Goal: Task Accomplishment & Management: Manage account settings

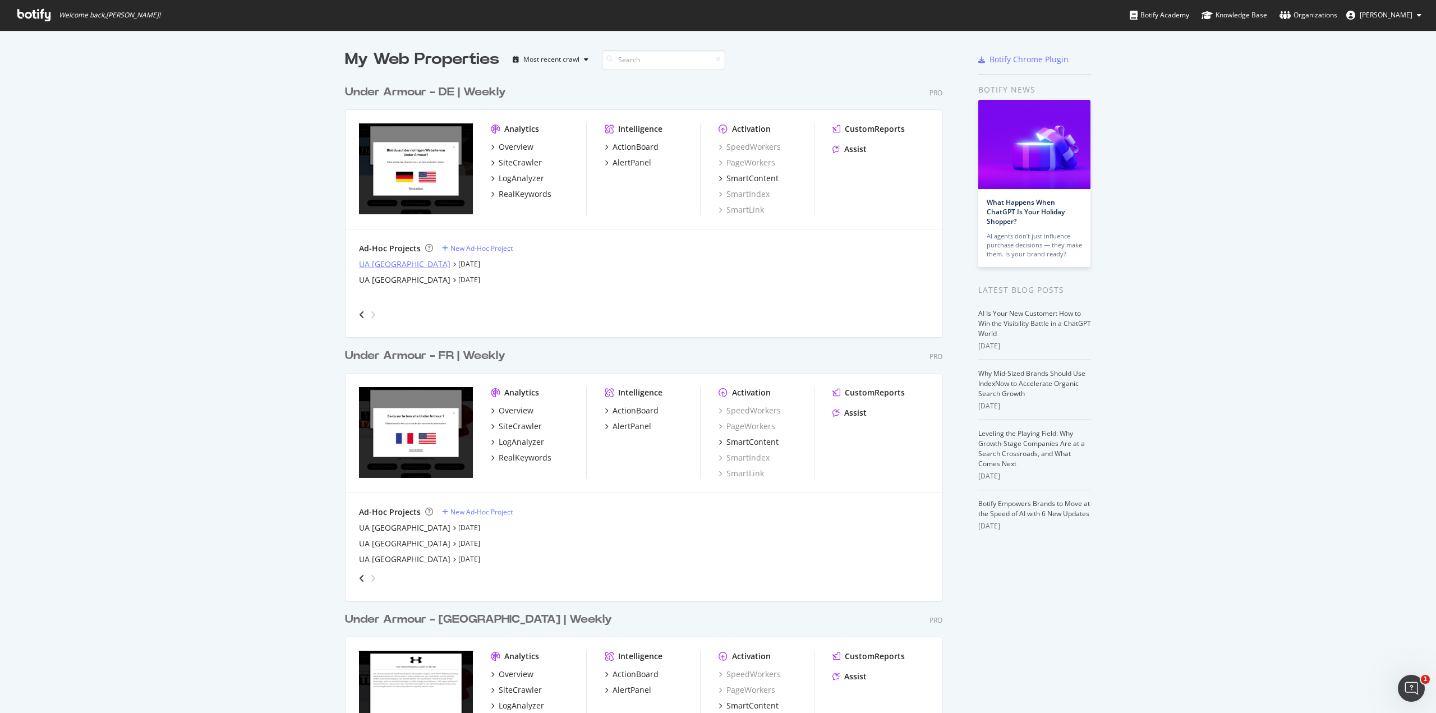
click at [382, 263] on div "UA [GEOGRAPHIC_DATA]" at bounding box center [404, 264] width 91 height 11
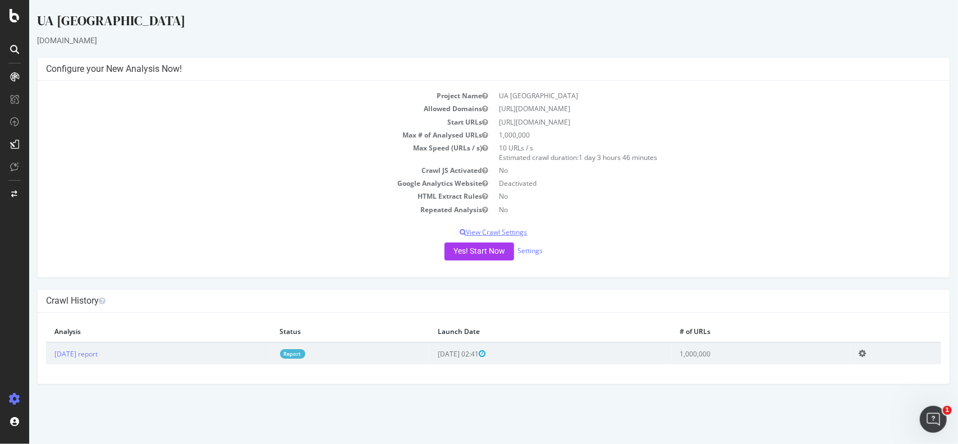
click at [498, 230] on p "View Crawl Settings" at bounding box center [492, 232] width 895 height 10
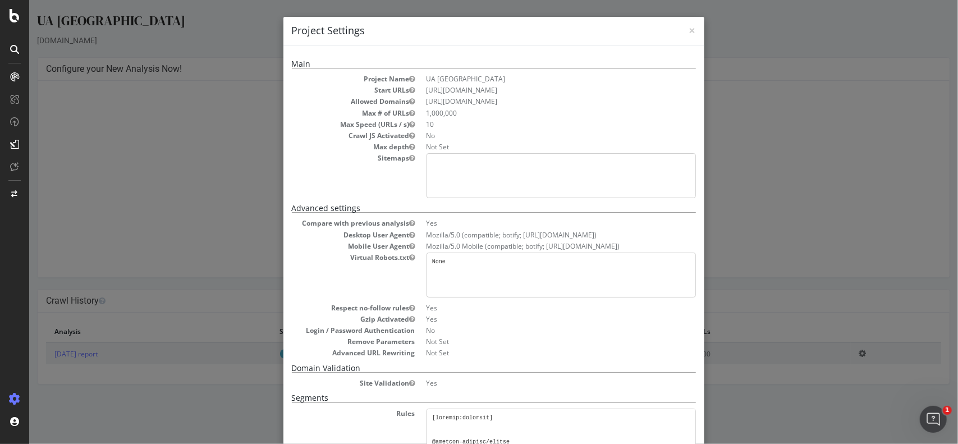
click at [457, 273] on pre "None" at bounding box center [560, 275] width 269 height 45
click at [435, 253] on pre "None" at bounding box center [560, 275] width 269 height 45
click at [774, 148] on div "× Close Project Settings Main Project Name UA [GEOGRAPHIC_DATA] Start URLs [URL…" at bounding box center [493, 222] width 929 height 444
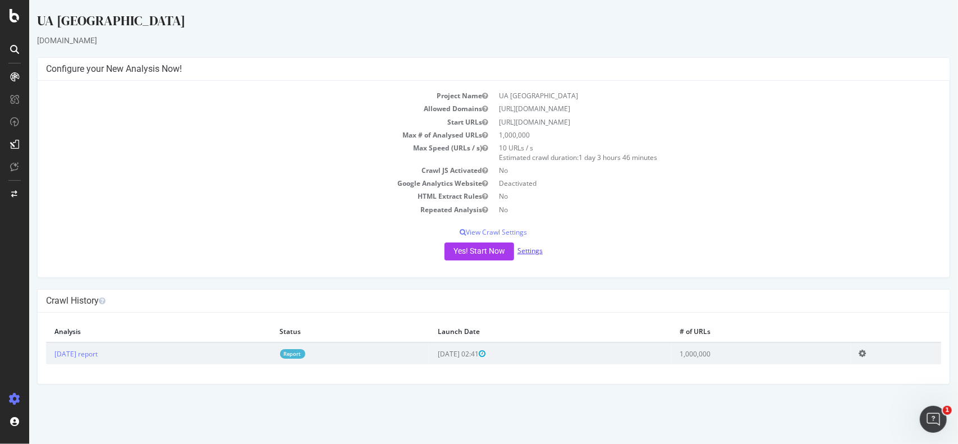
click at [530, 251] on link "Settings" at bounding box center [529, 251] width 25 height 10
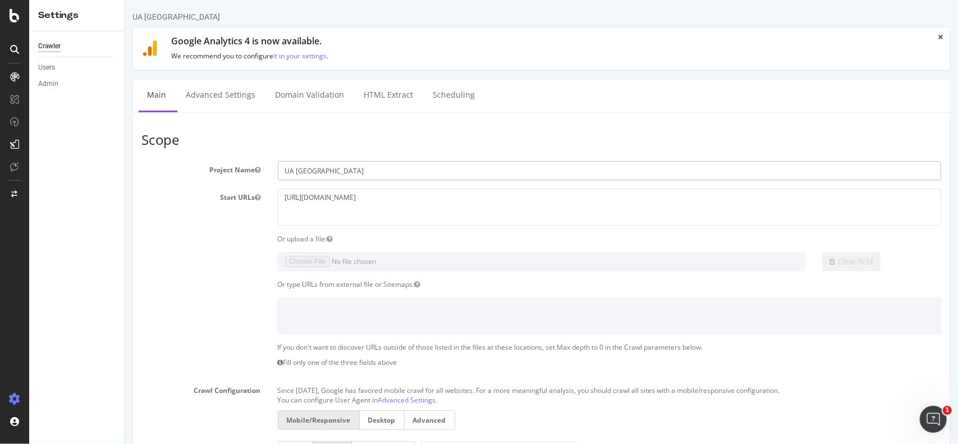
click at [352, 173] on input "UA Portugal" at bounding box center [609, 170] width 664 height 19
type input "UA Portugal (Pre-Localisation/Migration benchmark)"
drag, startPoint x: 232, startPoint y: 99, endPoint x: 567, endPoint y: 52, distance: 338.8
click at [232, 99] on link "Advanced Settings" at bounding box center [220, 95] width 86 height 31
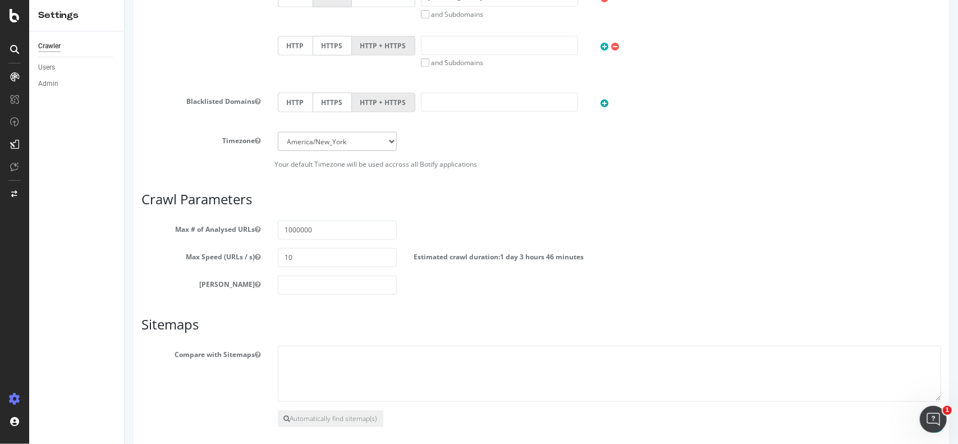
scroll to position [501, 0]
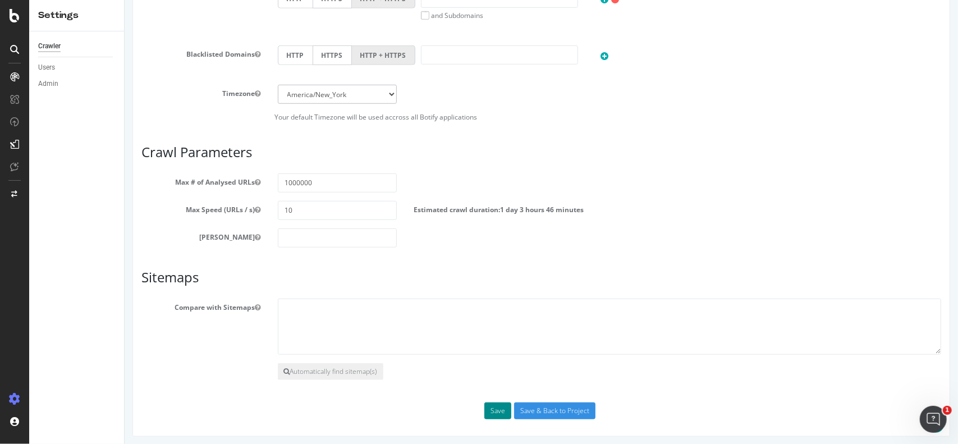
click at [493, 408] on button "Save" at bounding box center [497, 410] width 27 height 17
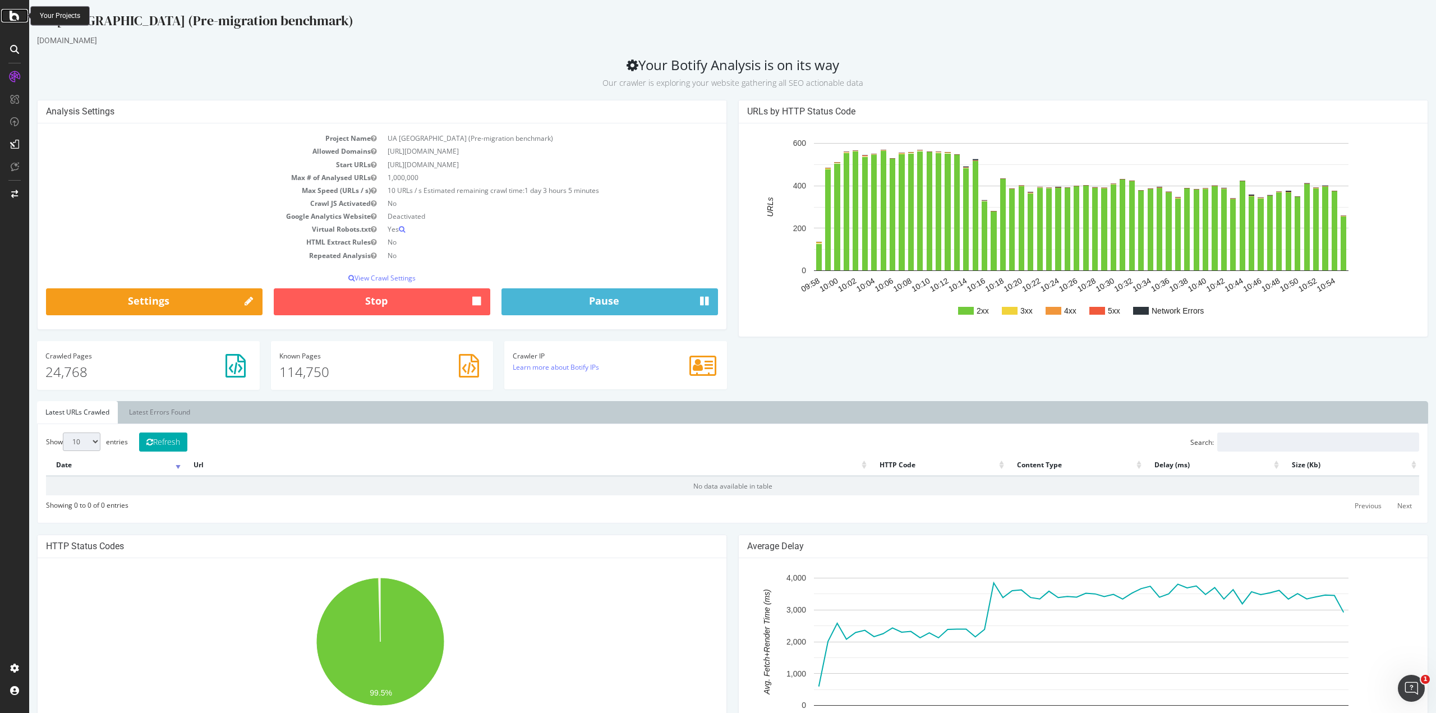
click at [18, 15] on icon at bounding box center [15, 15] width 10 height 13
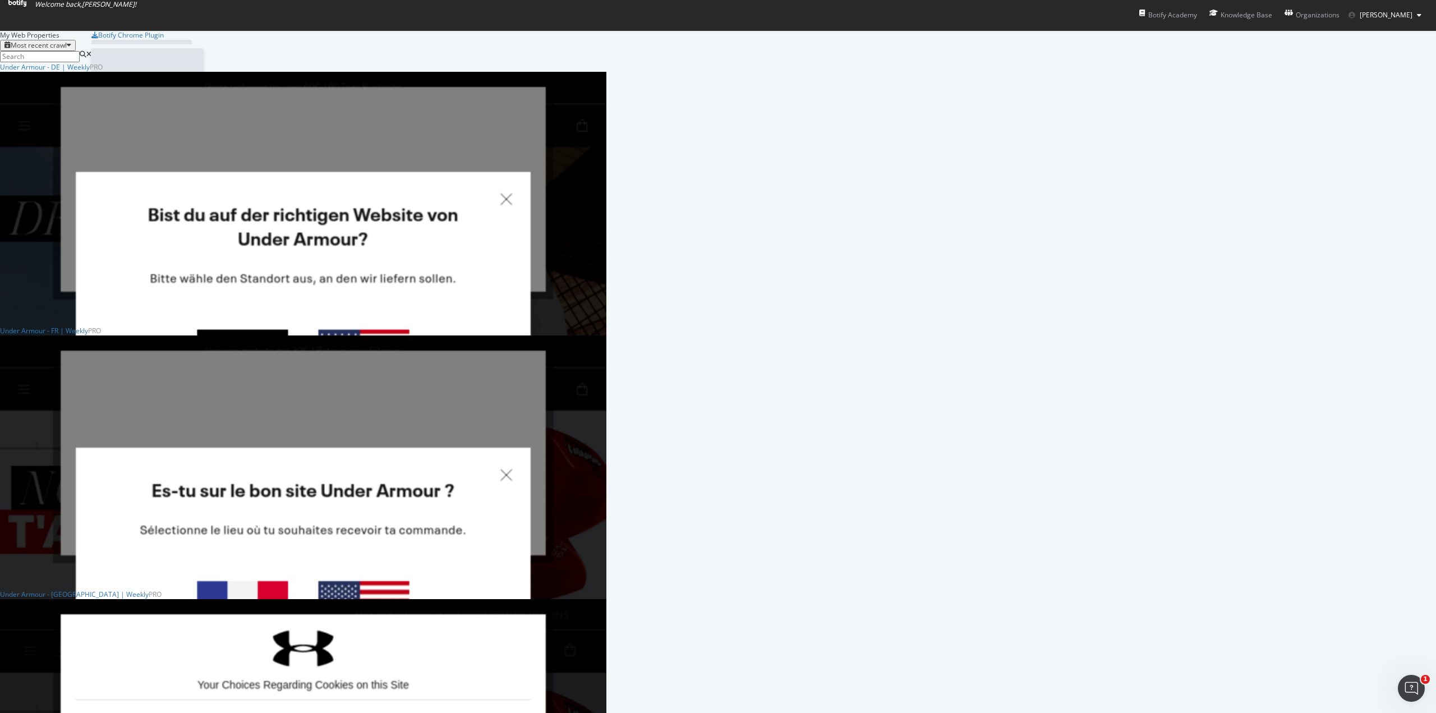
scroll to position [705, 1419]
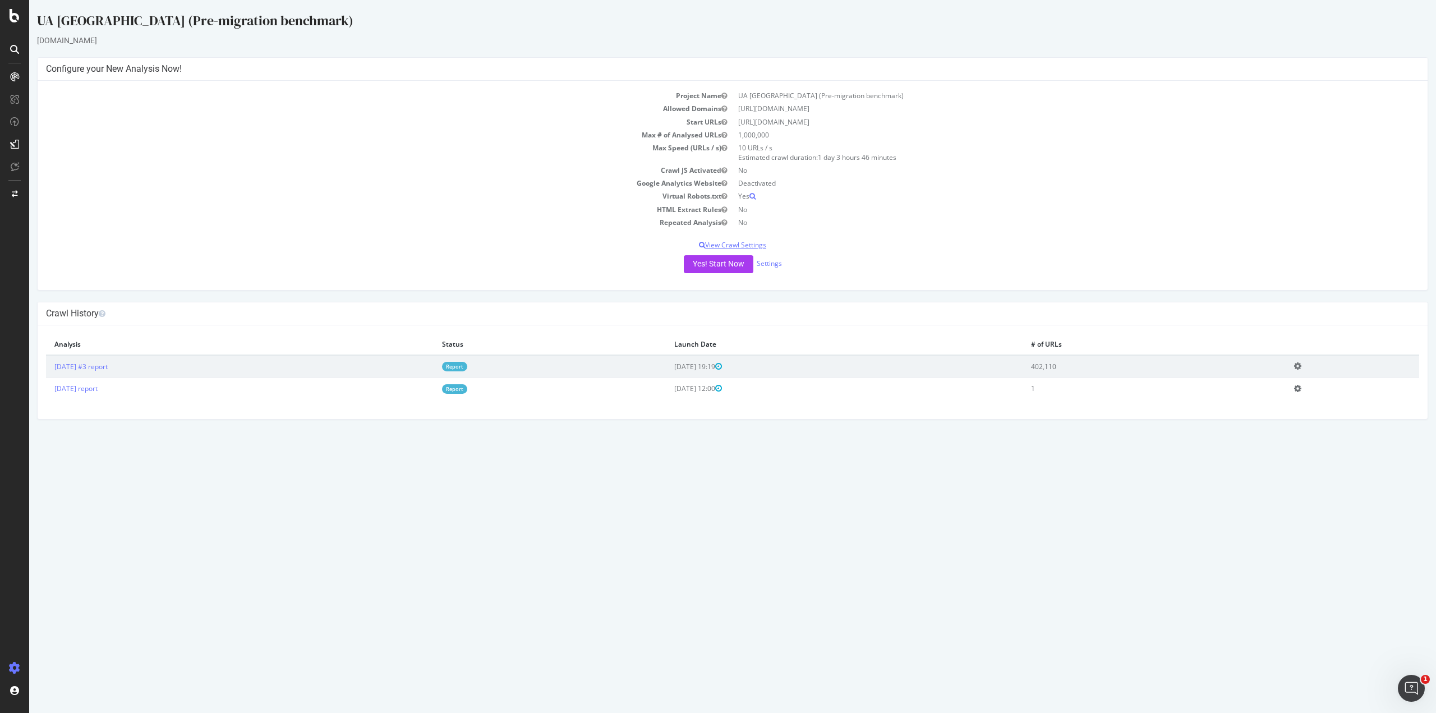
click at [749, 244] on p "View Crawl Settings" at bounding box center [733, 245] width 1374 height 10
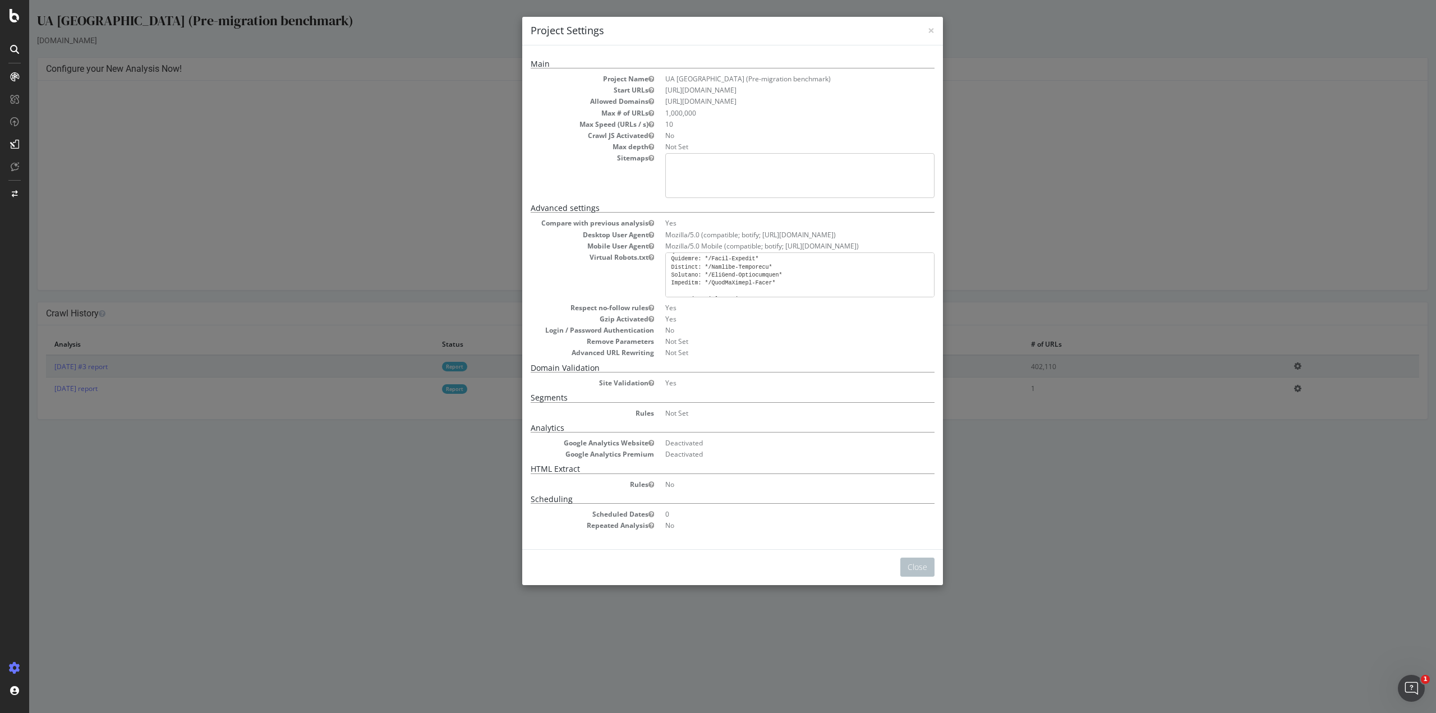
scroll to position [760, 0]
click at [362, 25] on div "× Close Project Settings Main Project Name UA [GEOGRAPHIC_DATA] (Pre-migration …" at bounding box center [732, 356] width 1407 height 713
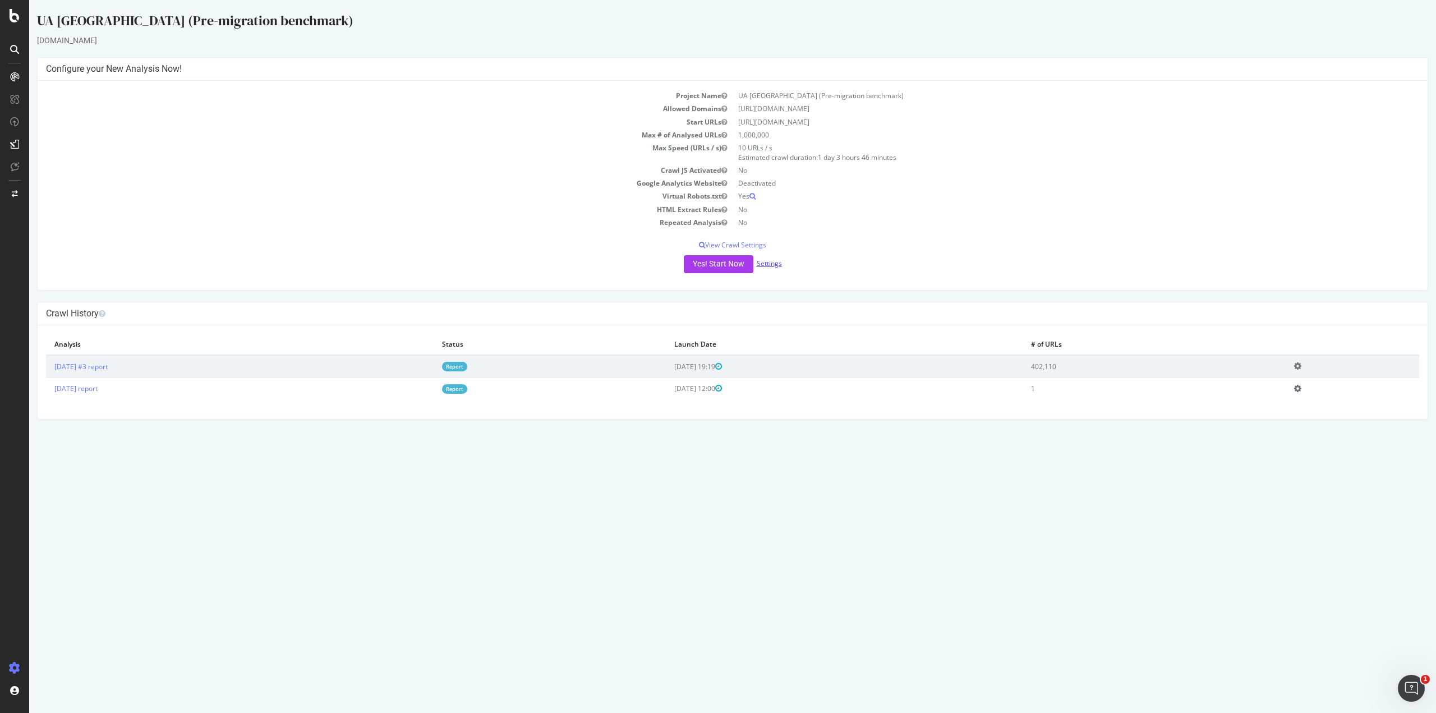
click at [769, 264] on link "Settings" at bounding box center [769, 264] width 25 height 10
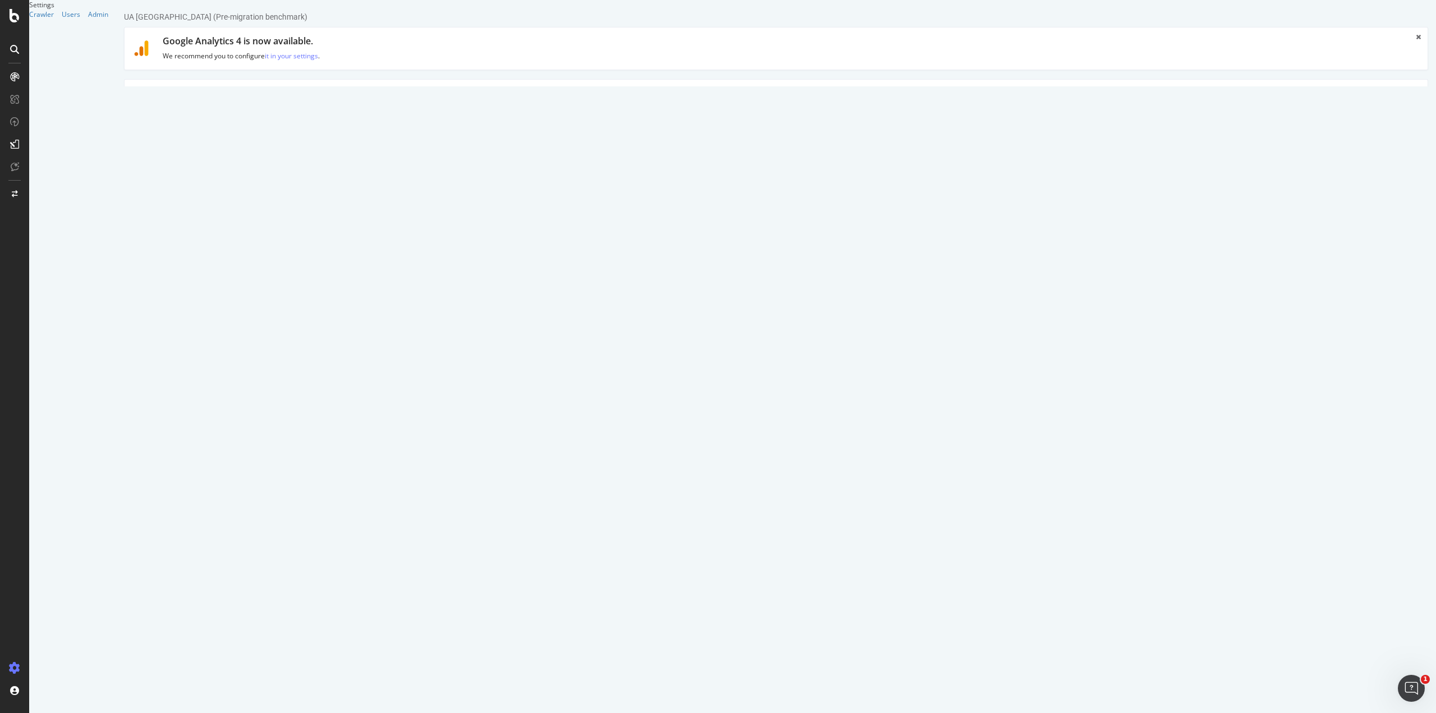
click at [222, 93] on link "Advanced Settings" at bounding box center [212, 95] width 86 height 31
click at [420, 600] on textarea at bounding box center [884, 595] width 1069 height 104
click at [17, 14] on icon at bounding box center [15, 15] width 10 height 13
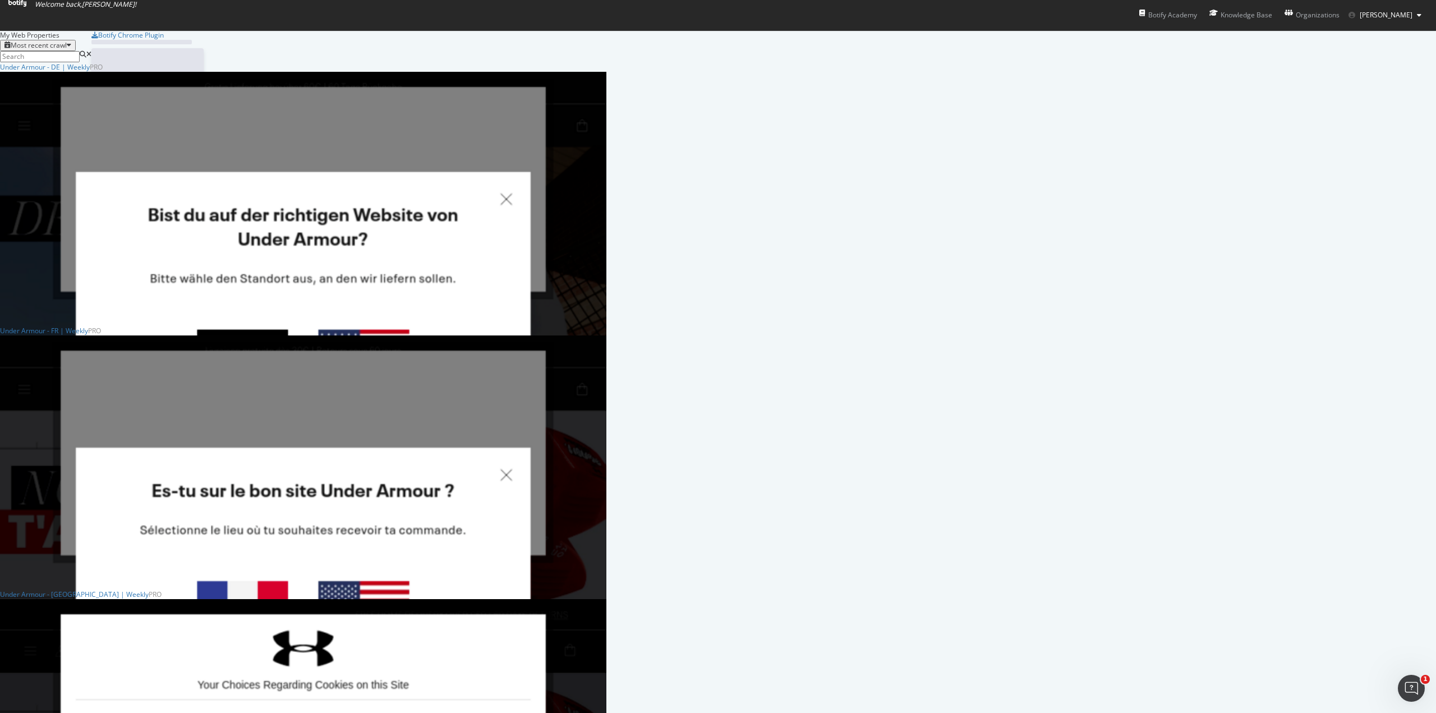
scroll to position [705, 1419]
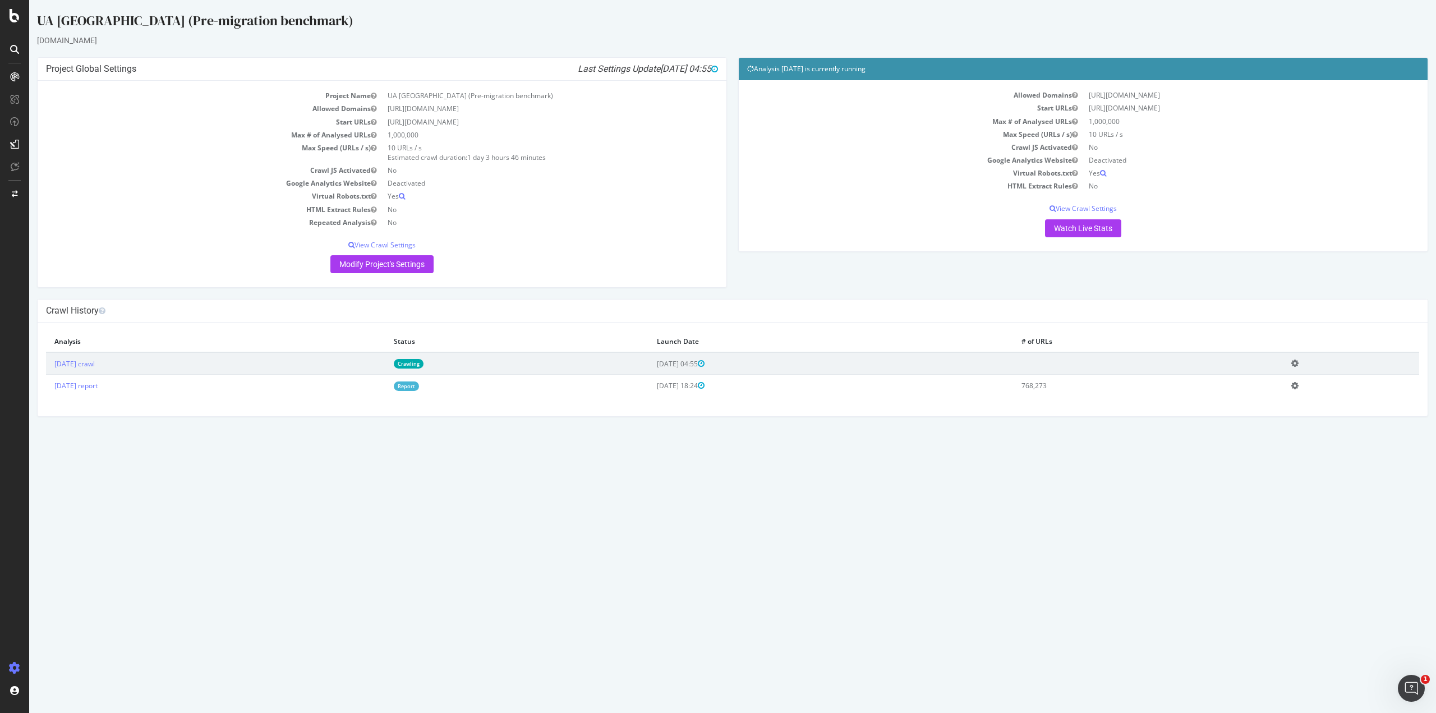
click at [1299, 361] on icon at bounding box center [1295, 363] width 7 height 8
click at [618, 393] on td "Report" at bounding box center [516, 386] width 263 height 22
click at [71, 384] on link "[DATE] report" at bounding box center [75, 386] width 43 height 10
click at [411, 265] on link "Modify Project's Settings" at bounding box center [381, 264] width 103 height 18
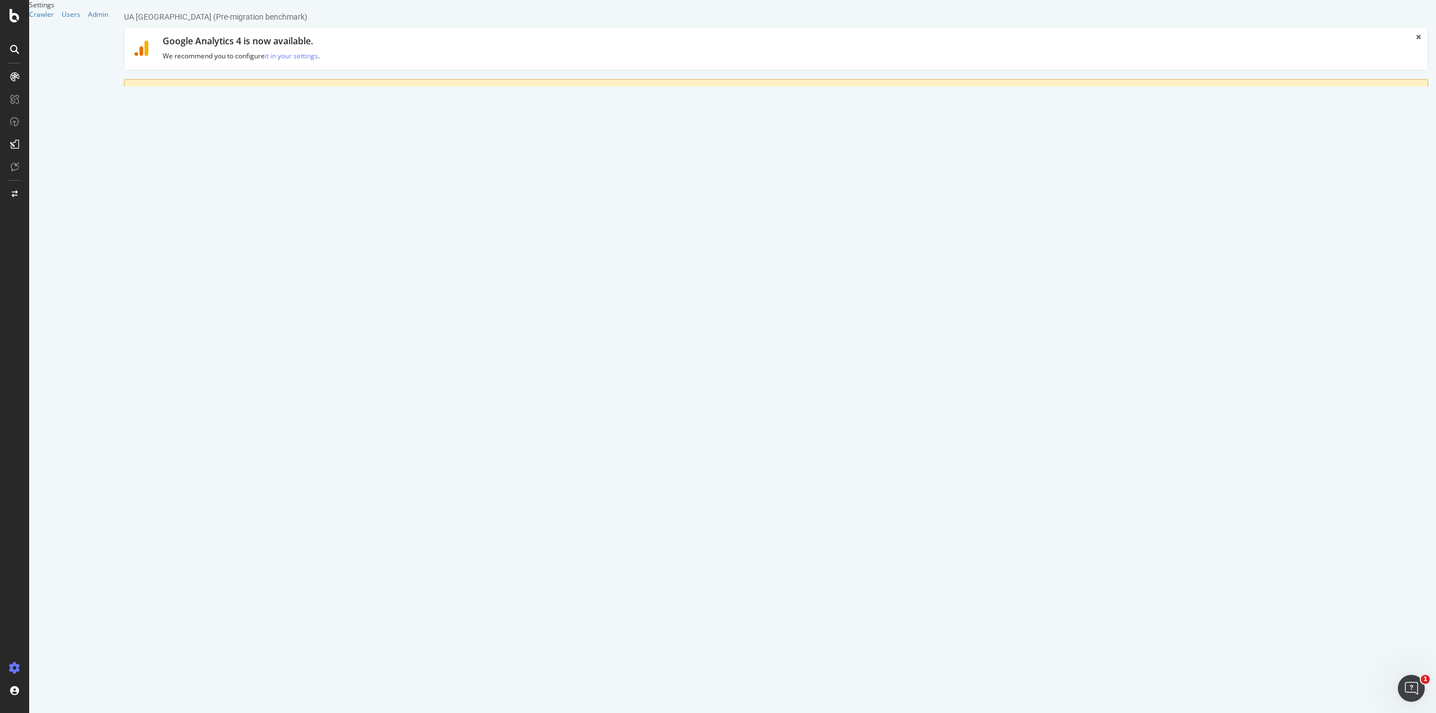
click at [227, 149] on link "Advanced Settings" at bounding box center [212, 151] width 86 height 31
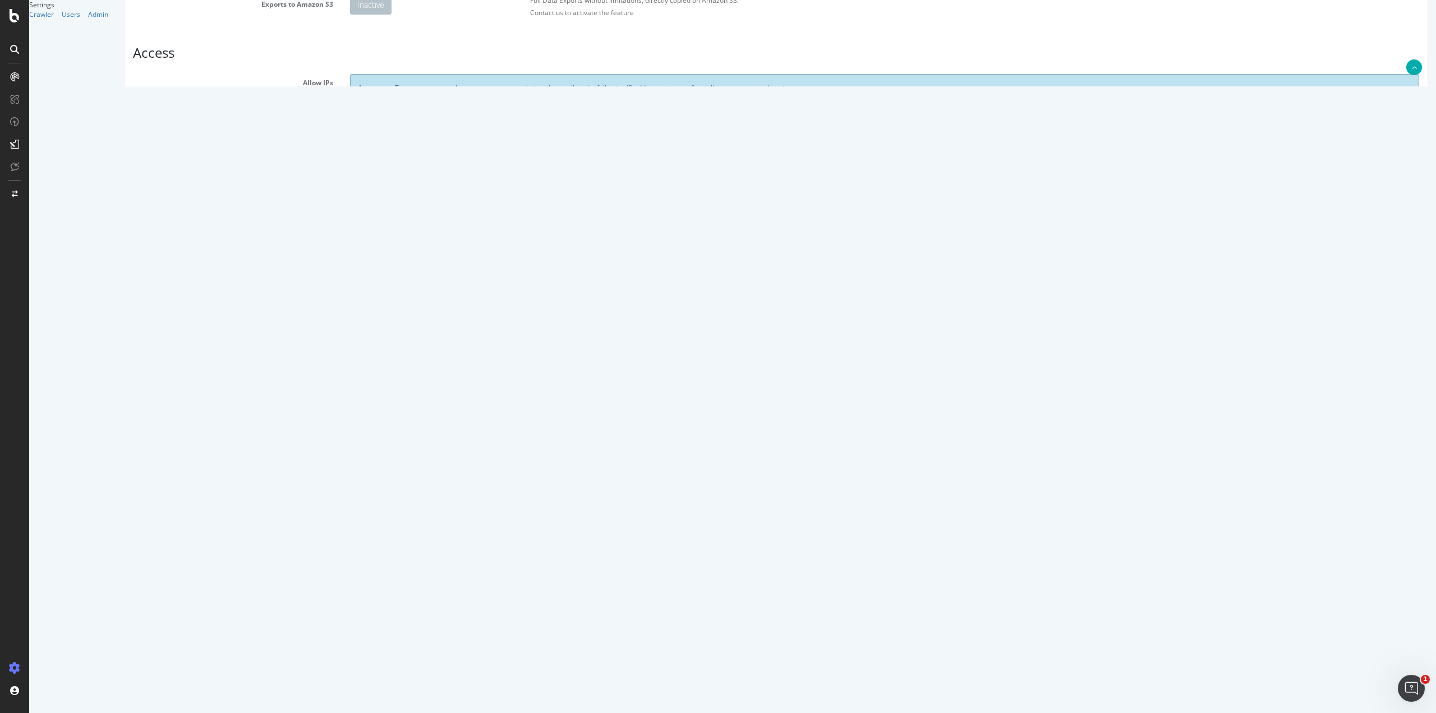
scroll to position [321, 0]
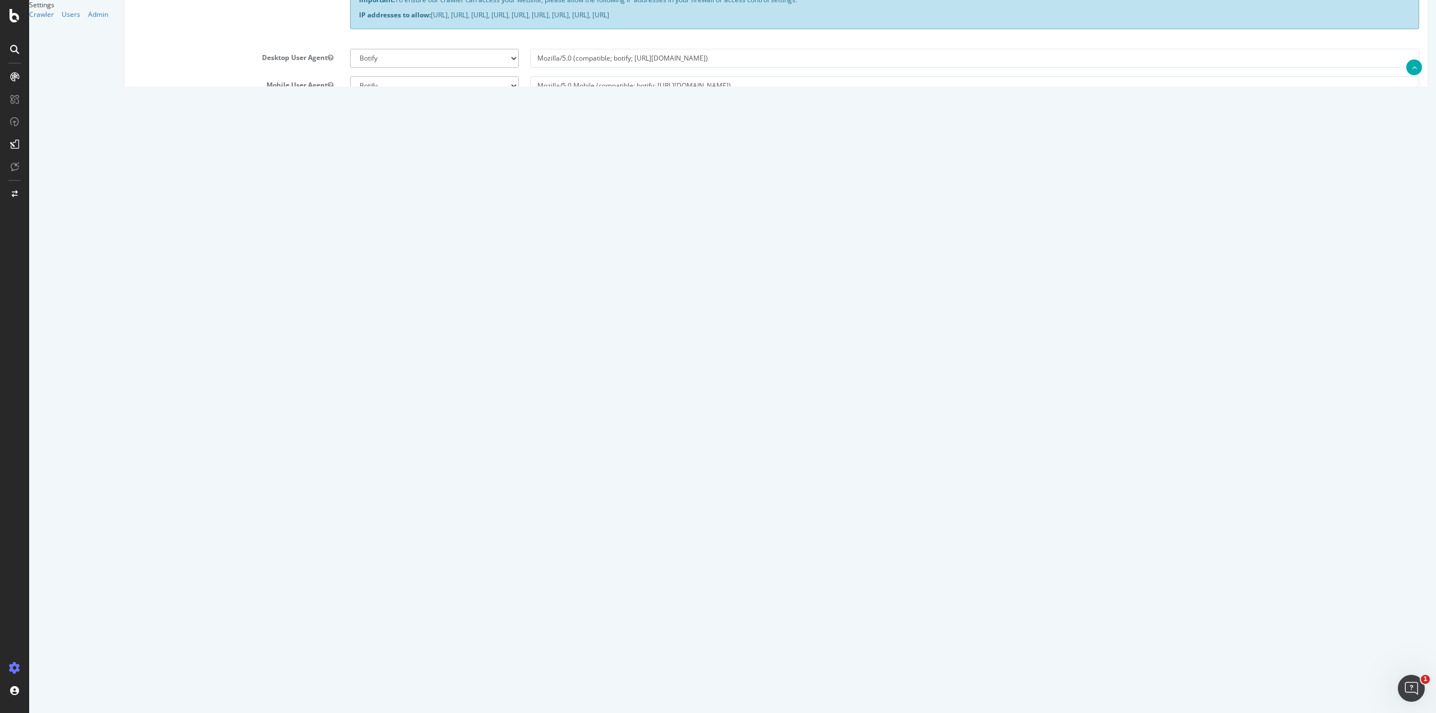
click at [435, 326] on textarea at bounding box center [884, 330] width 1069 height 104
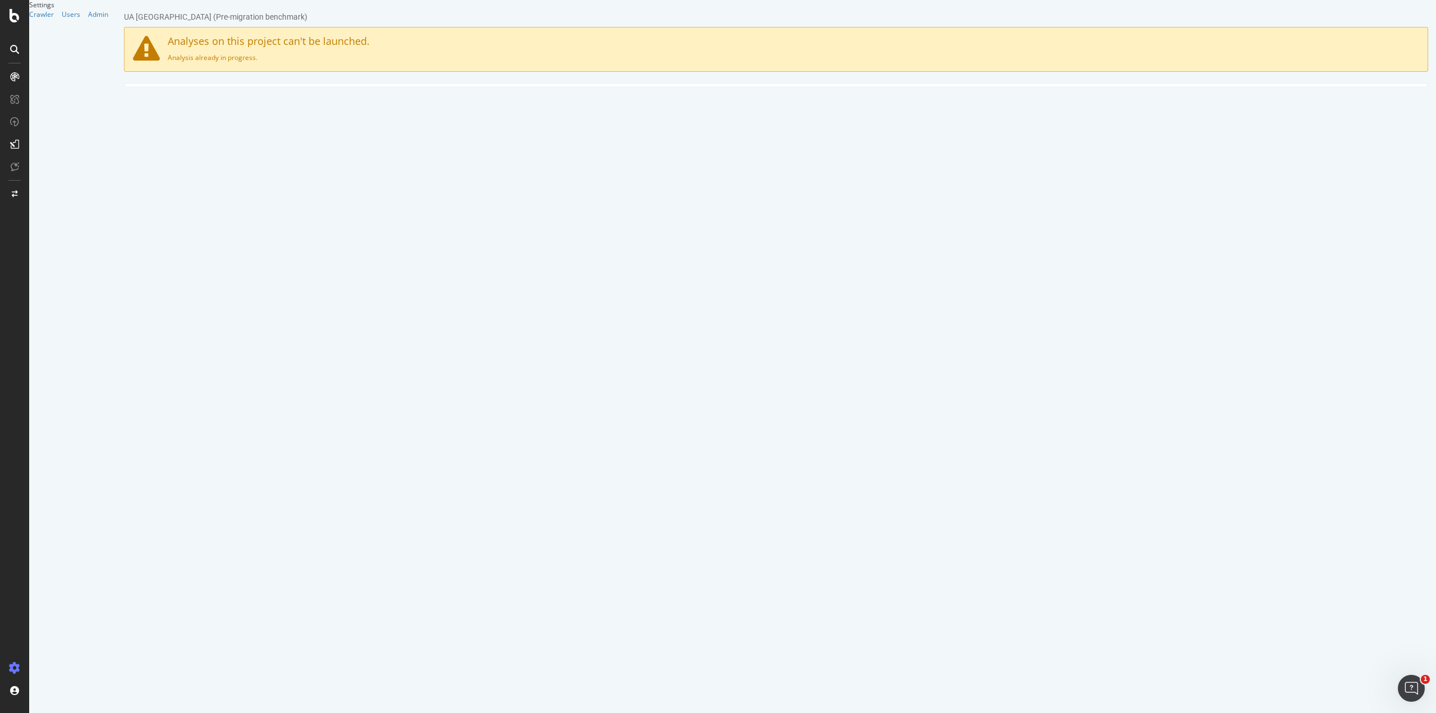
click at [284, 92] on link "Domain Validation" at bounding box center [301, 99] width 86 height 31
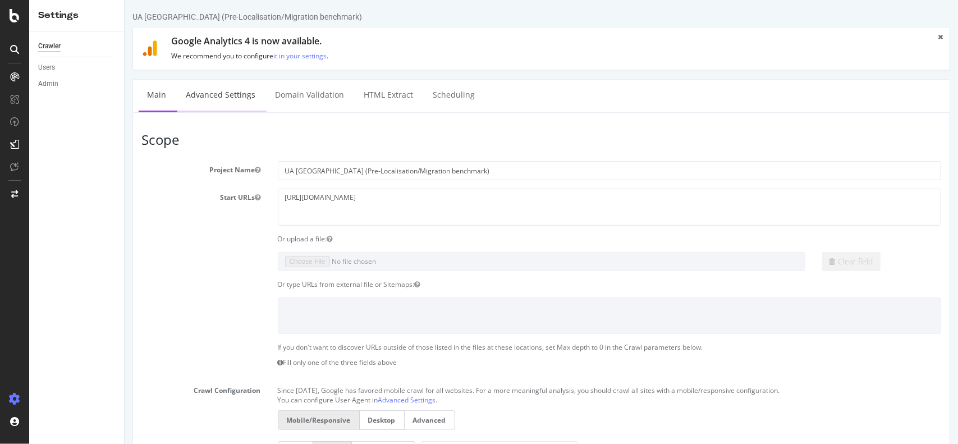
click at [205, 94] on link "Advanced Settings" at bounding box center [220, 95] width 86 height 31
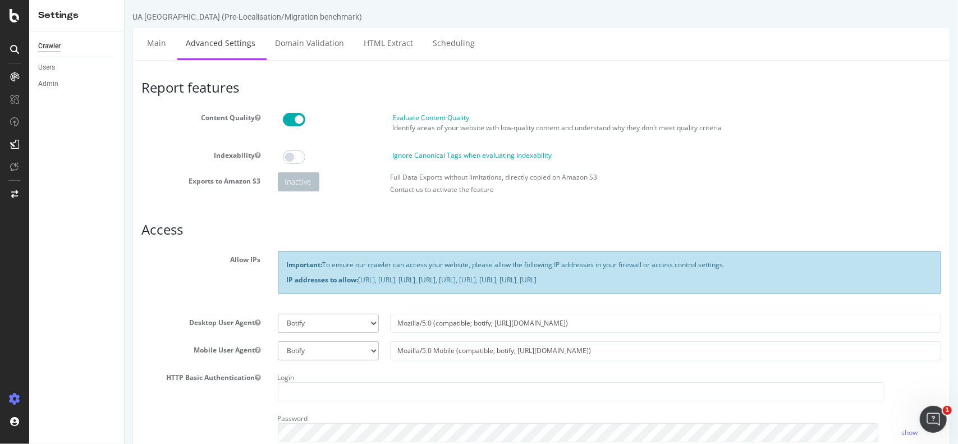
click at [290, 117] on span at bounding box center [293, 119] width 22 height 13
click at [282, 116] on span at bounding box center [293, 119] width 22 height 13
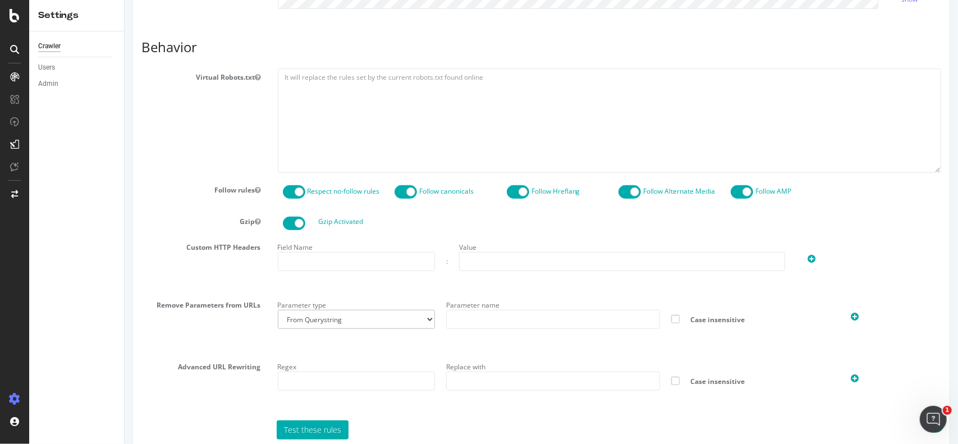
scroll to position [484, 0]
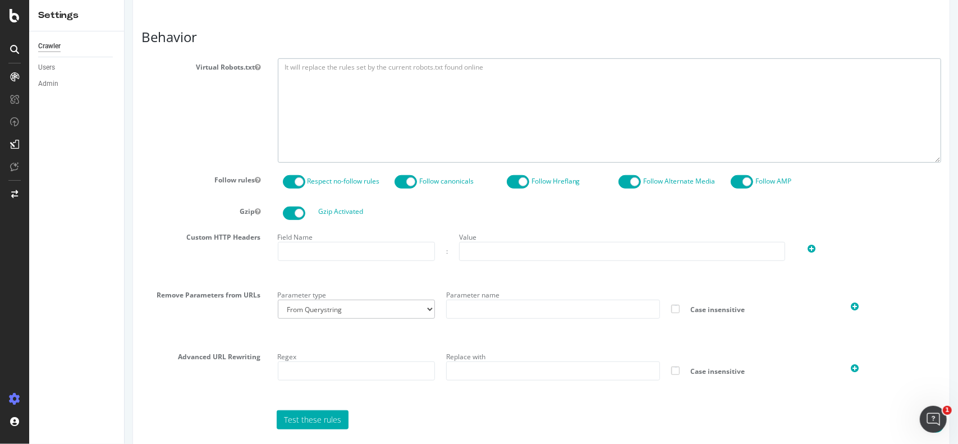
click at [362, 127] on textarea at bounding box center [609, 110] width 664 height 104
click at [389, 101] on textarea at bounding box center [609, 110] width 664 height 104
paste textarea "User-agent: * Disallow: /de-at/ Disallow: /en-at/ Disallow: /en-se/ Disallow: /…"
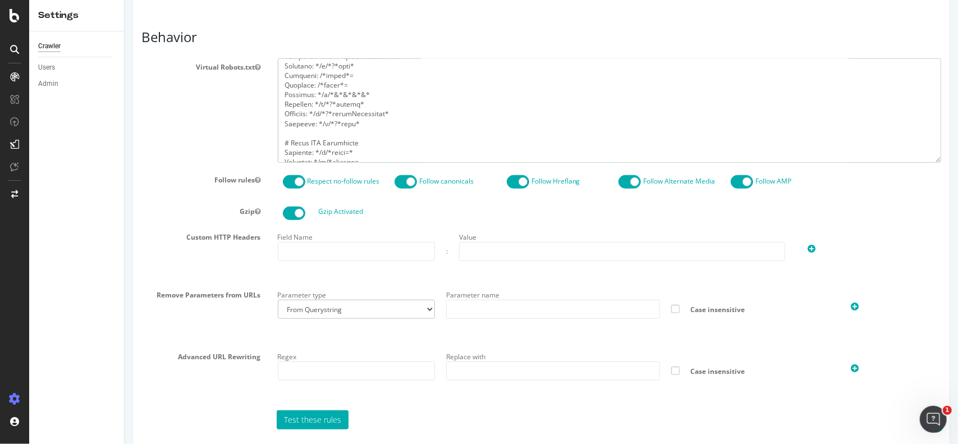
scroll to position [0, 0]
click at [327, 127] on textarea at bounding box center [609, 110] width 664 height 104
click at [362, 121] on textarea at bounding box center [609, 110] width 664 height 104
click at [383, 130] on textarea at bounding box center [609, 110] width 664 height 104
paste textarea "be/ Disallow: /fr-be/ Disallow: /nl-be/ Disallow: /en-ie/ Disallow: /en-no/ Dis…"
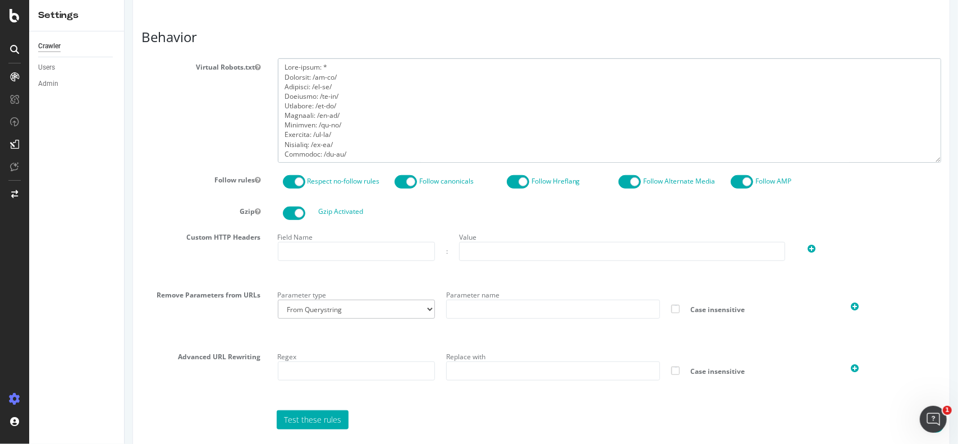
drag, startPoint x: 324, startPoint y: 143, endPoint x: 330, endPoint y: 144, distance: 6.2
click at [330, 144] on textarea at bounding box center [609, 110] width 664 height 104
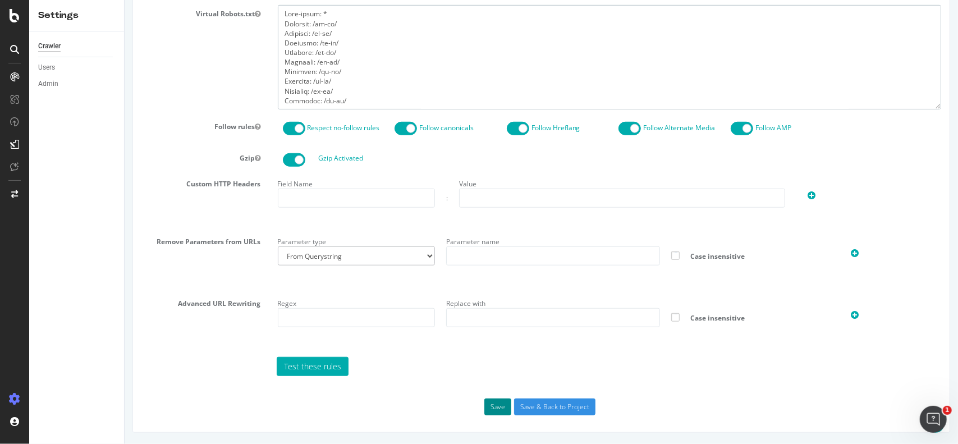
type textarea "User-agent: * Disallow: /de-at/ Disallow: /en-at/ Disallow: /en-be/ Disallow: /…"
click at [495, 404] on button "Save" at bounding box center [497, 406] width 27 height 17
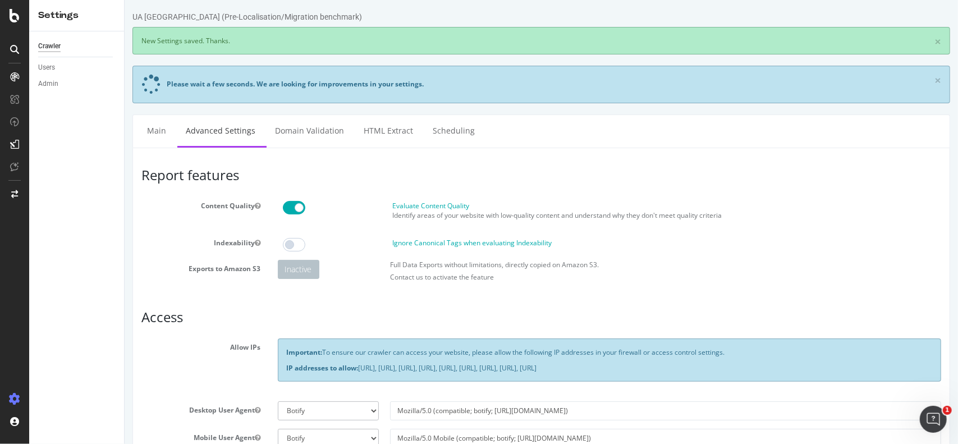
scroll to position [0, 0]
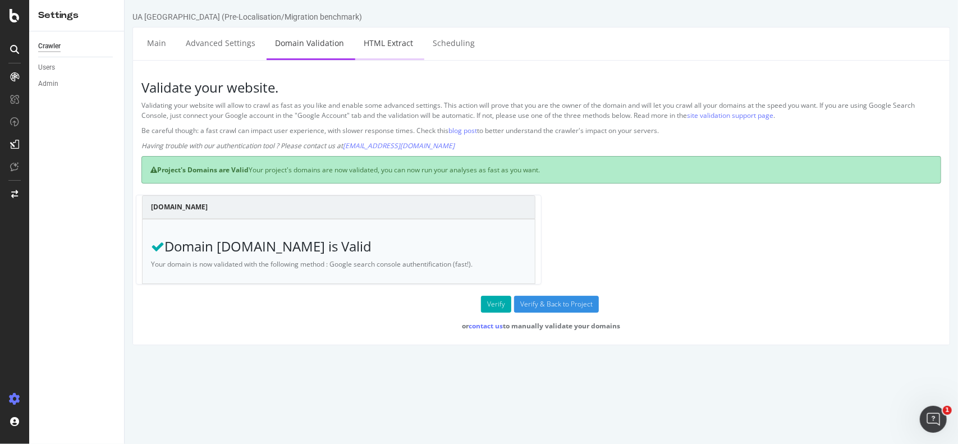
click at [374, 43] on link "HTML Extract" at bounding box center [388, 42] width 66 height 31
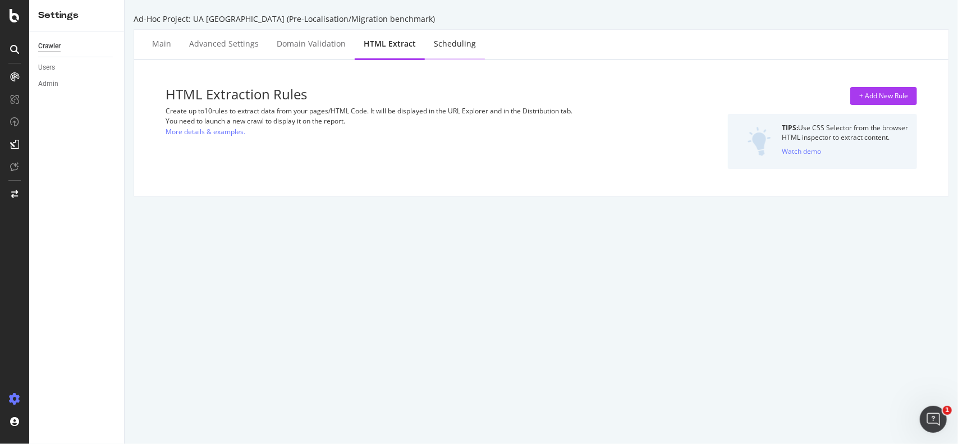
click at [458, 42] on div "Scheduling" at bounding box center [455, 43] width 42 height 11
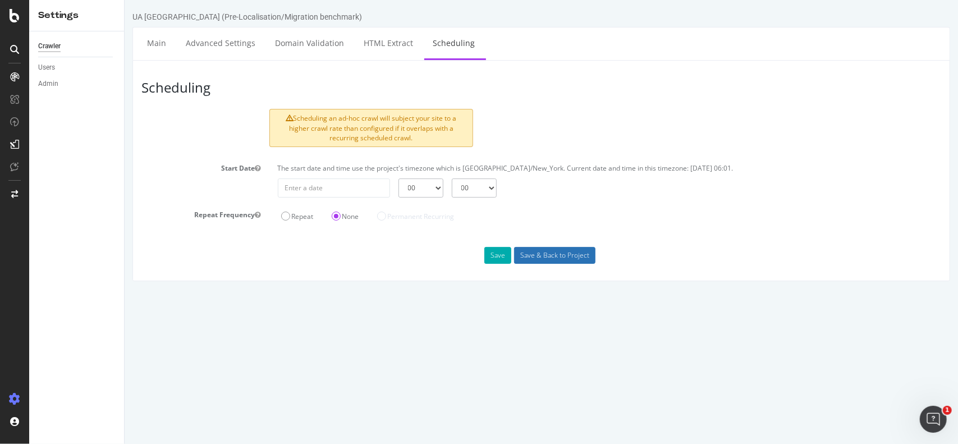
click at [556, 253] on input "Save & Back to Project" at bounding box center [553, 255] width 81 height 17
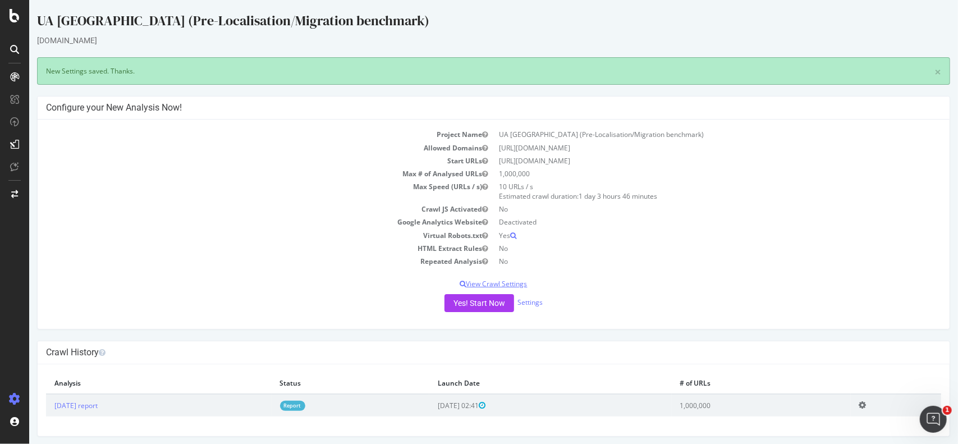
click at [502, 279] on p "View Crawl Settings" at bounding box center [492, 284] width 895 height 10
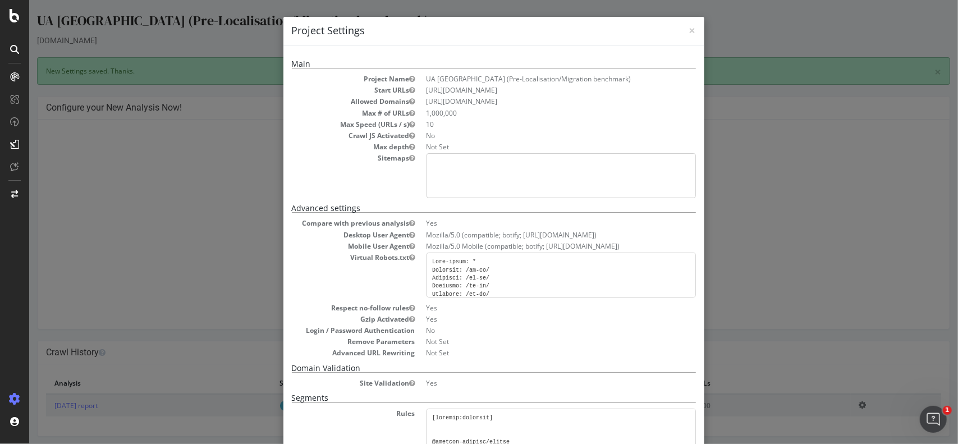
scroll to position [775, 0]
click at [784, 31] on div "× Close Project Settings Main Project Name UA Portugal (Pre-Localisation/Migrat…" at bounding box center [493, 222] width 929 height 444
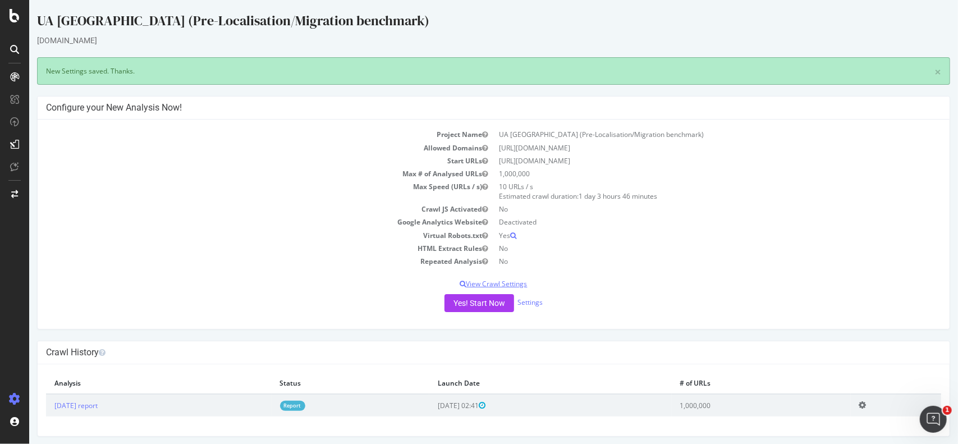
click at [509, 284] on p "View Crawl Settings" at bounding box center [492, 284] width 895 height 10
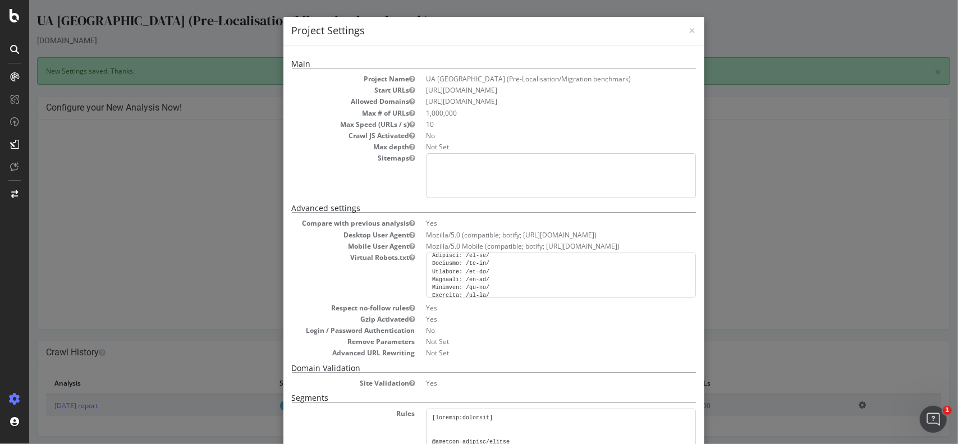
scroll to position [45, 0]
click at [688, 29] on span "×" at bounding box center [691, 30] width 7 height 16
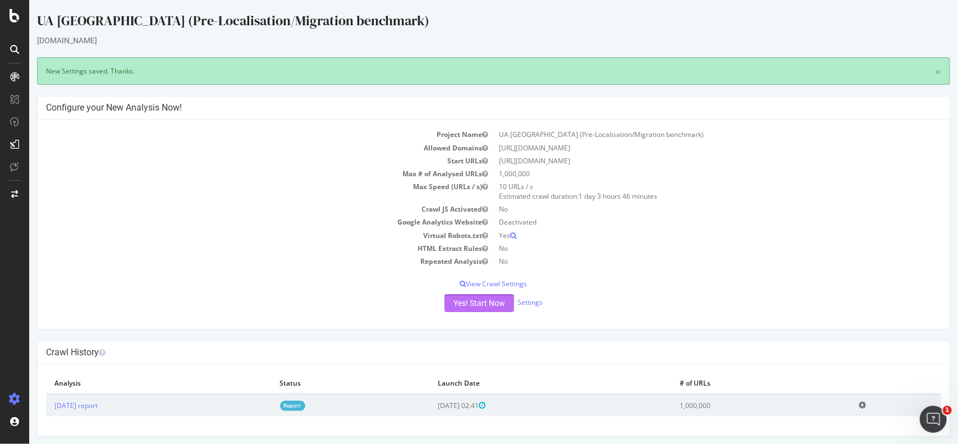
click at [469, 302] on button "Yes! Start Now" at bounding box center [479, 303] width 70 height 18
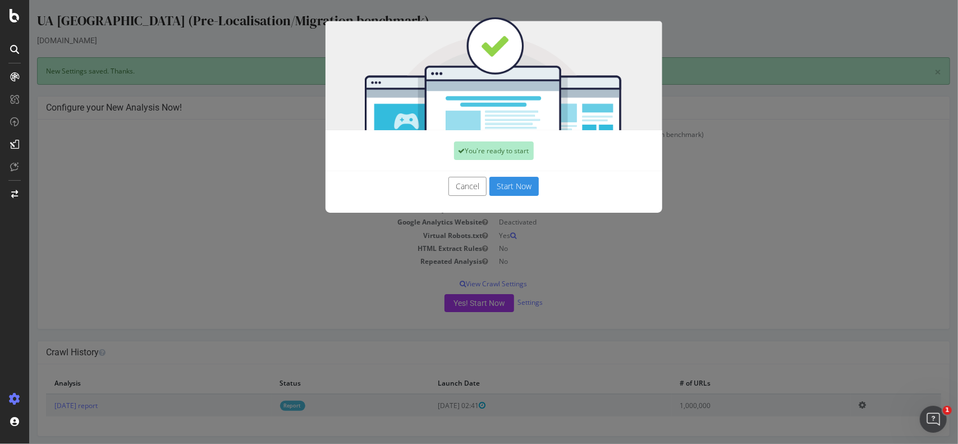
click at [515, 183] on button "Start Now" at bounding box center [513, 186] width 49 height 19
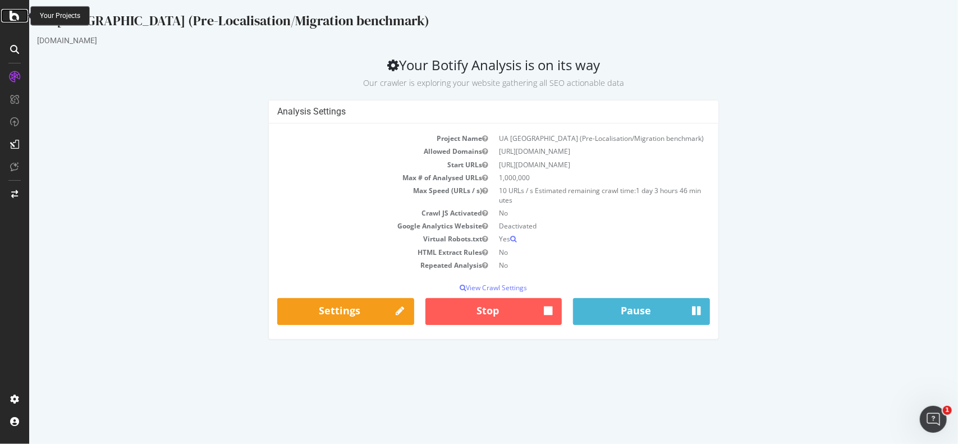
click at [12, 20] on icon at bounding box center [15, 15] width 10 height 13
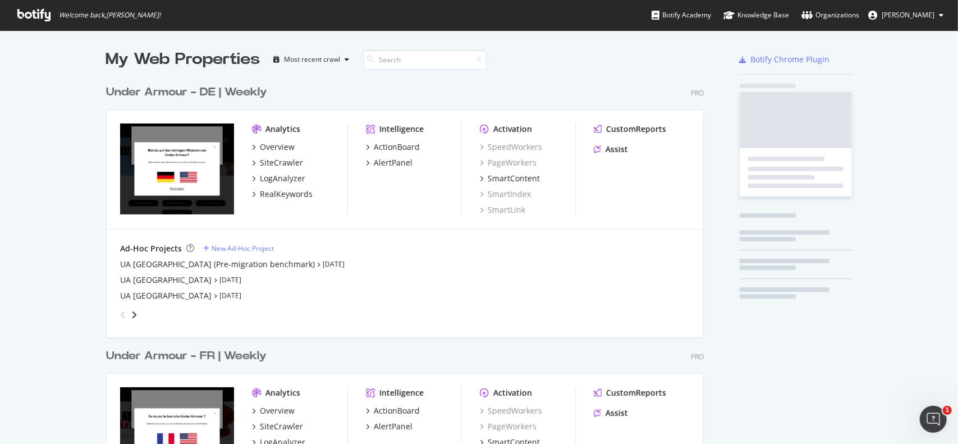
scroll to position [435, 940]
